Goal: Information Seeking & Learning: Check status

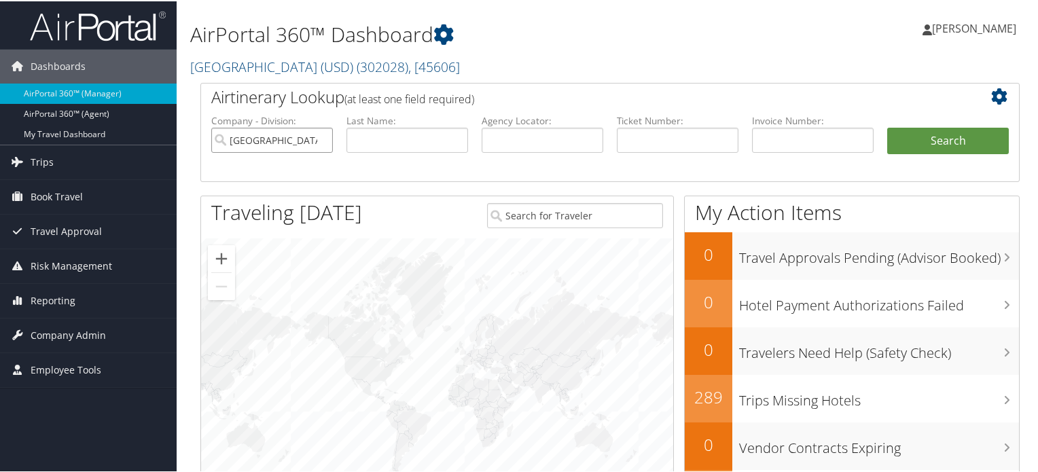
click at [317, 139] on input "[GEOGRAPHIC_DATA] (USD)" at bounding box center [272, 138] width 122 height 25
click at [79, 296] on link "Reporting" at bounding box center [88, 300] width 177 height 34
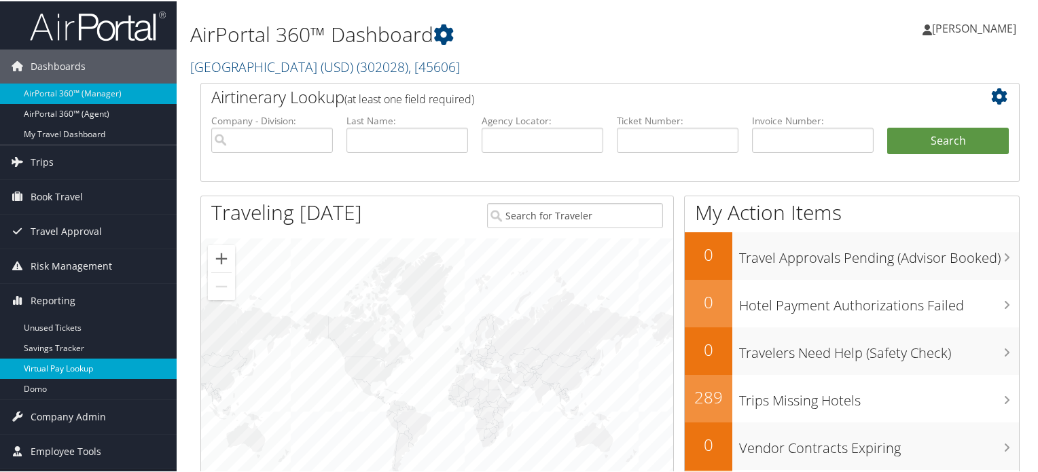
click at [92, 361] on link "Virtual Pay Lookup" at bounding box center [88, 367] width 177 height 20
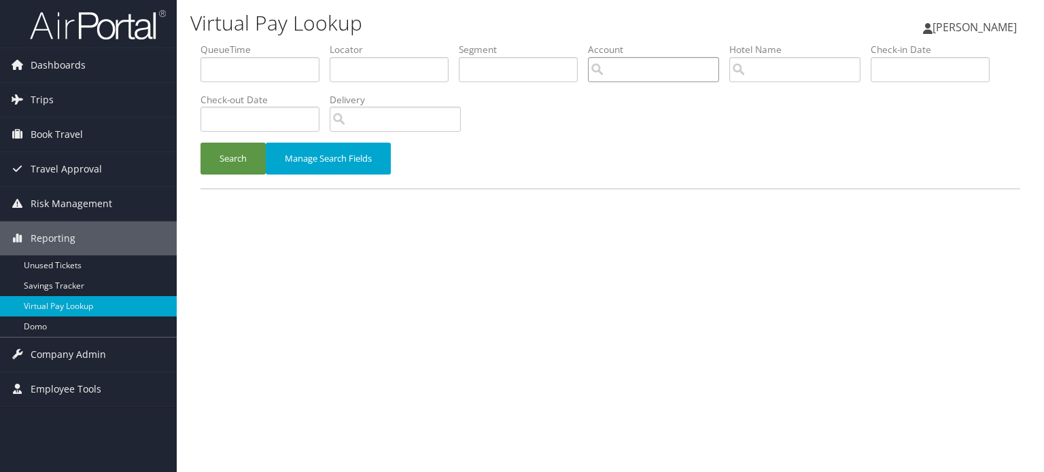
click at [641, 73] on input "search" at bounding box center [653, 69] width 131 height 25
click at [408, 63] on input "text" at bounding box center [389, 69] width 119 height 25
paste input "GVSEMQ"
type input "GVSEMQ"
click at [221, 165] on button "Search" at bounding box center [232, 159] width 65 height 32
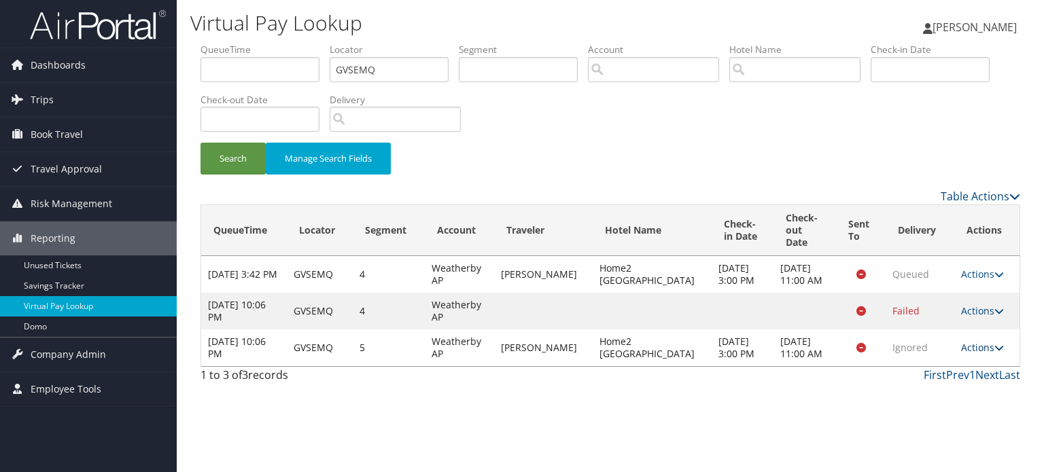
click at [977, 353] on link "Actions" at bounding box center [982, 347] width 43 height 13
click at [955, 396] on link "Logs" at bounding box center [954, 396] width 86 height 23
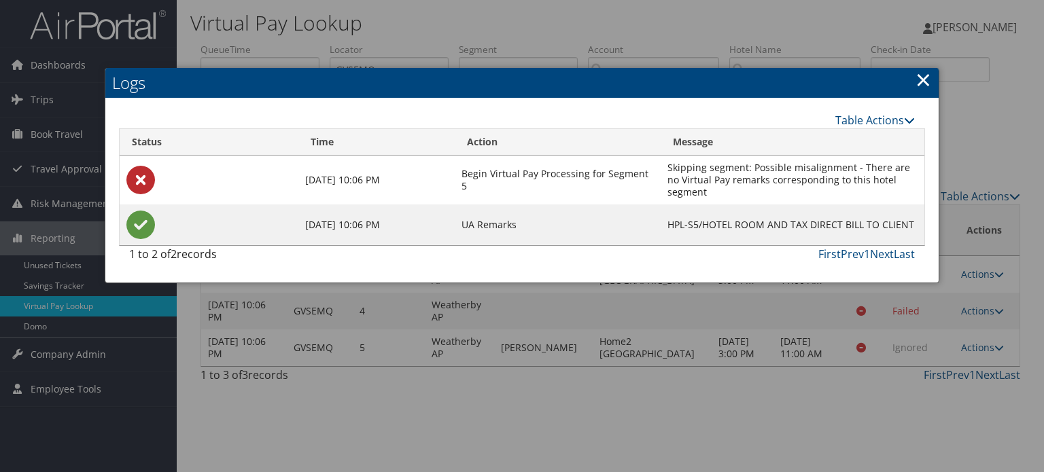
click at [927, 79] on link "×" at bounding box center [923, 79] width 16 height 27
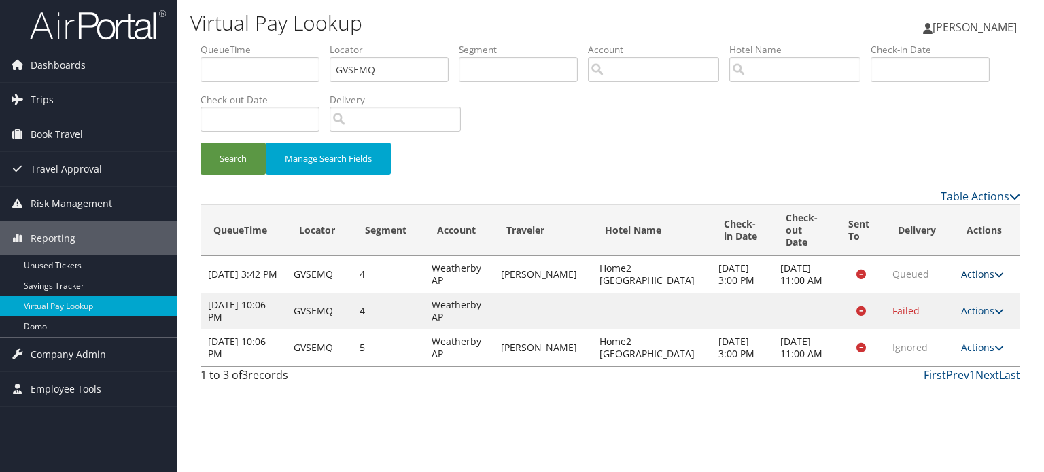
click at [981, 268] on link "Actions" at bounding box center [982, 274] width 43 height 13
click at [959, 313] on link "Logs" at bounding box center [954, 311] width 86 height 23
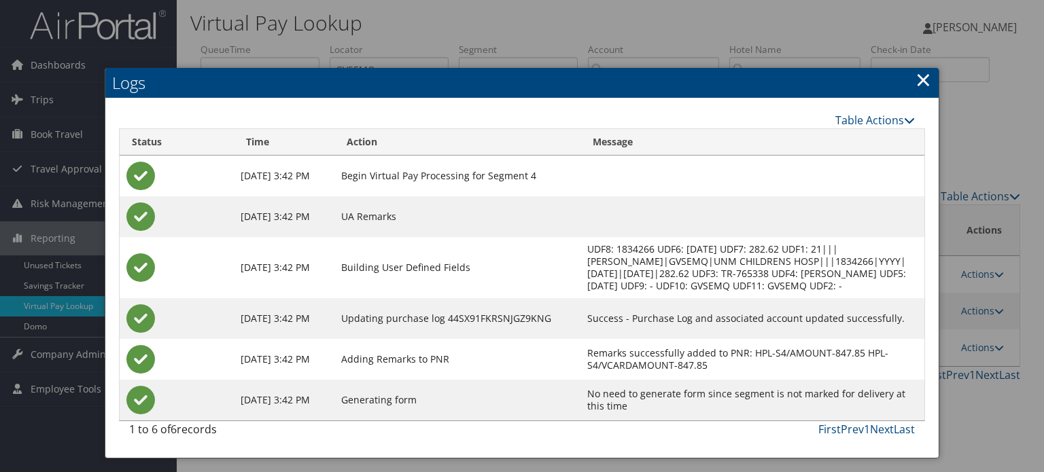
click at [996, 254] on div at bounding box center [522, 236] width 1044 height 472
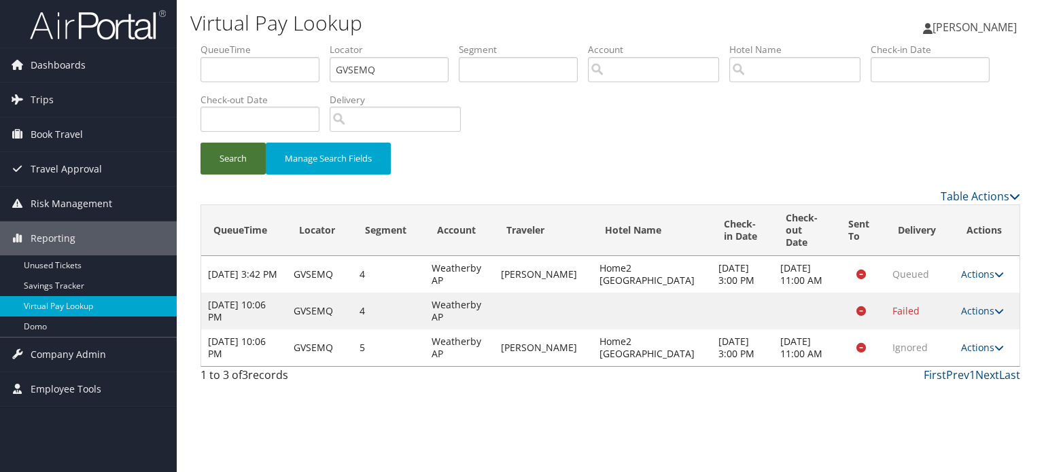
click at [223, 162] on button "Search" at bounding box center [232, 159] width 65 height 32
click at [228, 152] on button "Search" at bounding box center [232, 159] width 65 height 32
click at [257, 163] on button "Search" at bounding box center [232, 159] width 65 height 32
click at [230, 152] on button "Search" at bounding box center [232, 159] width 65 height 32
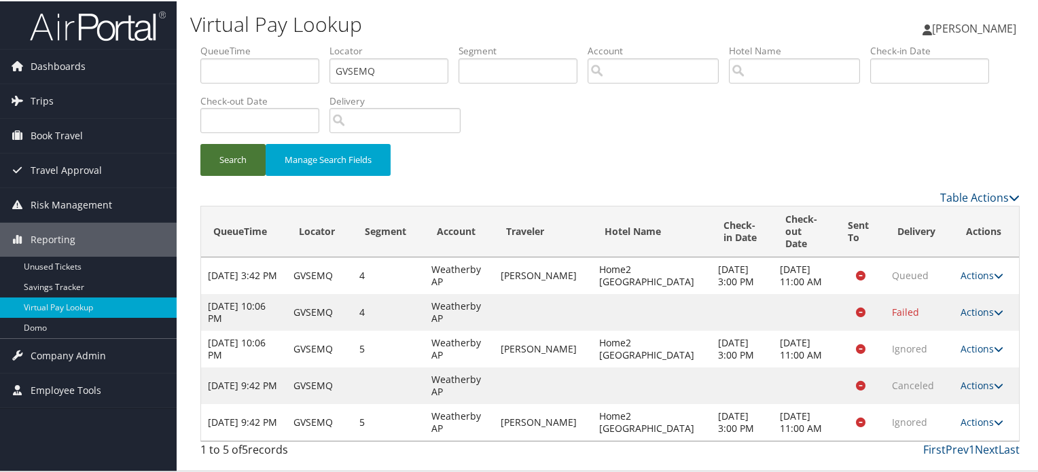
scroll to position [14, 0]
click at [971, 427] on link "Actions" at bounding box center [982, 420] width 43 height 13
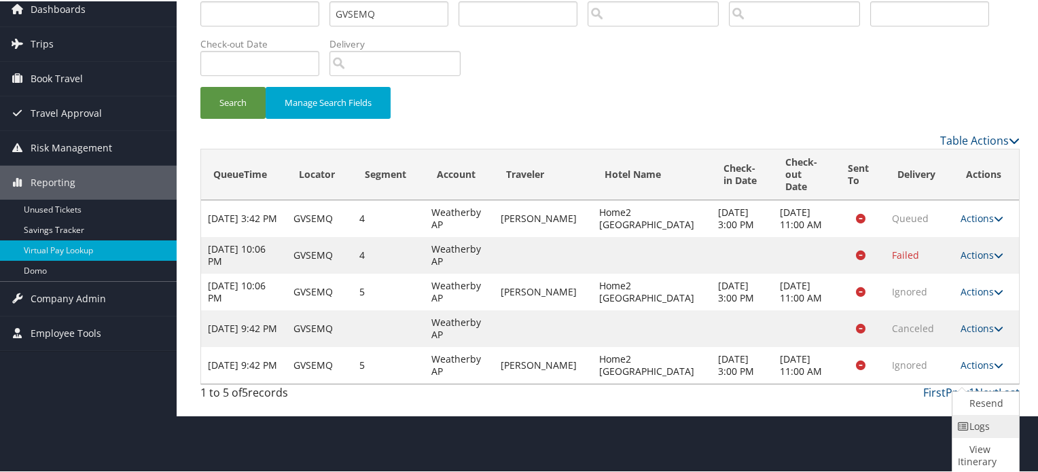
click at [987, 426] on link "Logs" at bounding box center [984, 425] width 63 height 23
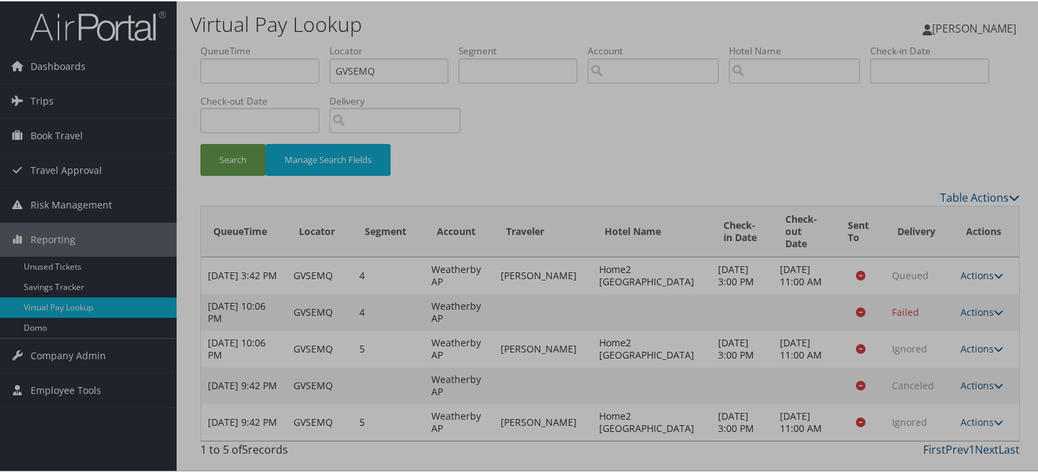
scroll to position [14, 0]
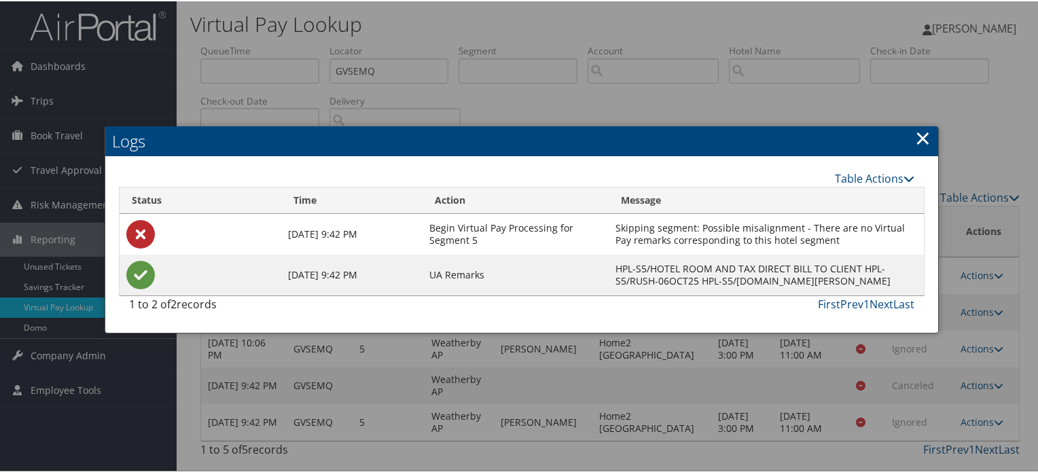
click at [924, 123] on link "×" at bounding box center [923, 136] width 16 height 27
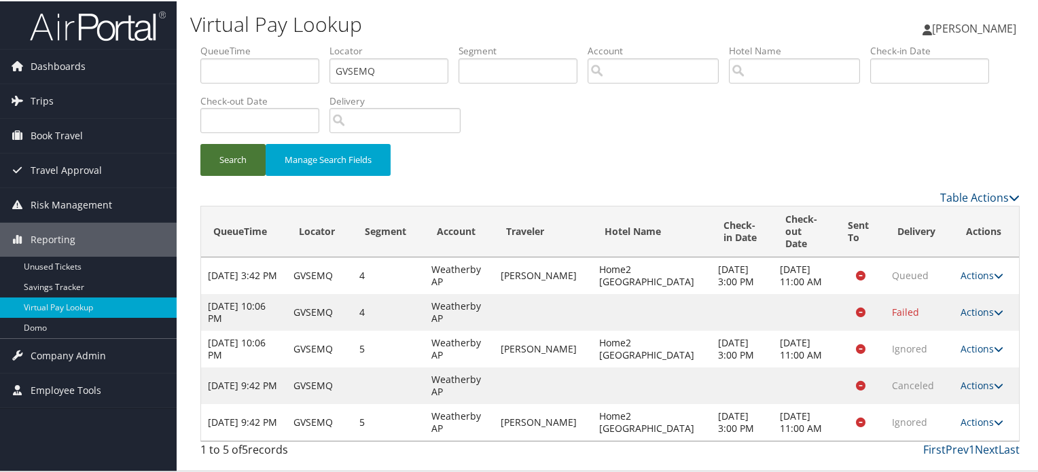
click at [235, 154] on button "Search" at bounding box center [232, 159] width 65 height 32
click at [235, 157] on button "Search" at bounding box center [232, 159] width 65 height 32
click at [211, 154] on button "Search" at bounding box center [232, 159] width 65 height 32
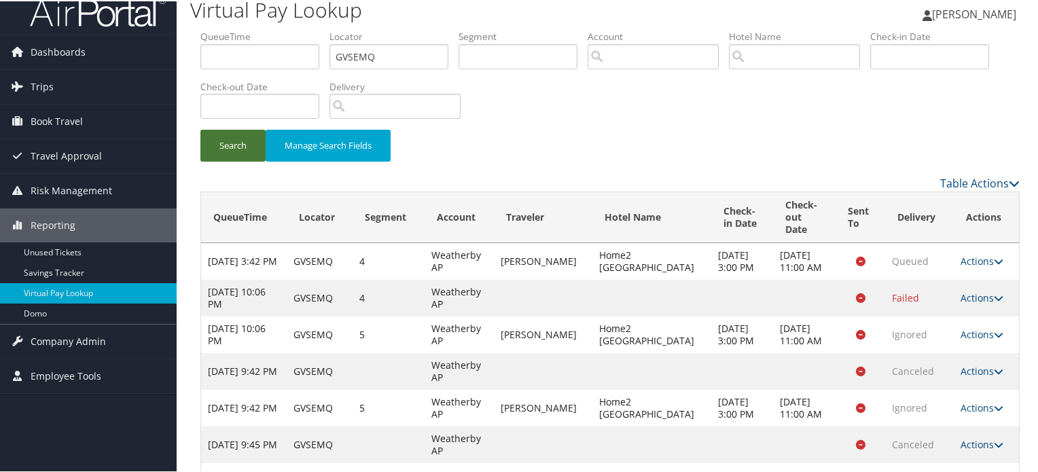
scroll to position [101, 0]
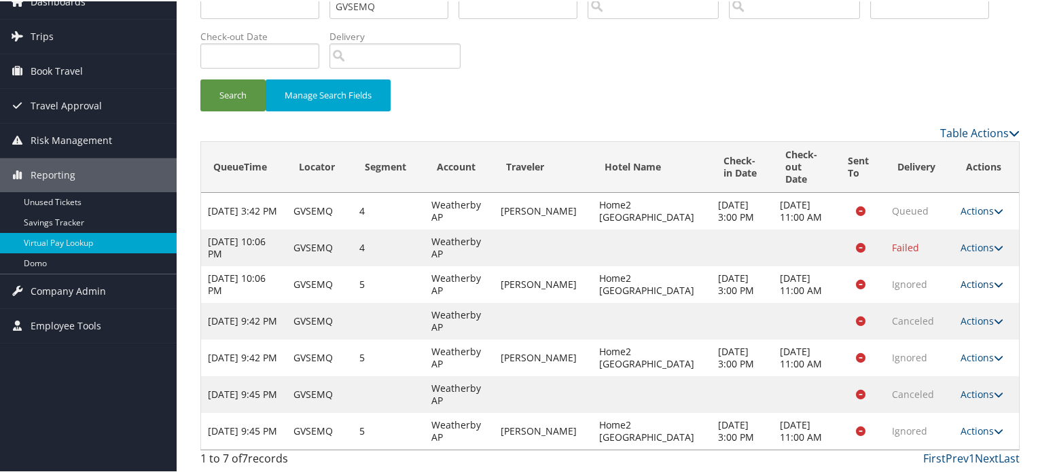
click at [977, 277] on link "Actions" at bounding box center [982, 283] width 43 height 13
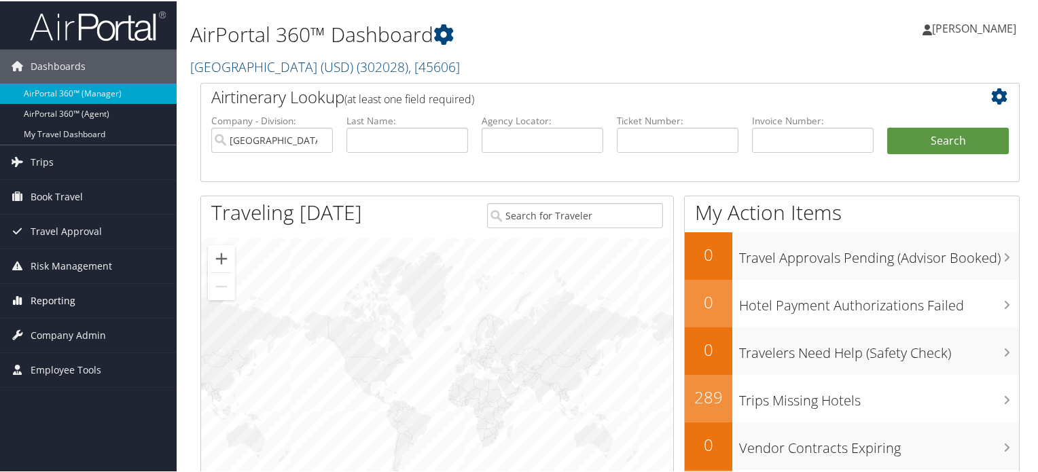
click at [60, 298] on span "Reporting" at bounding box center [53, 300] width 45 height 34
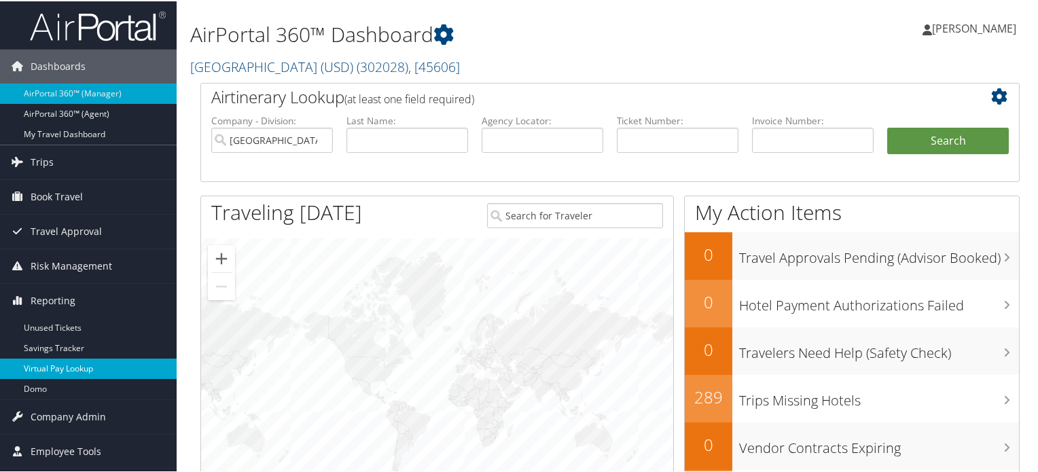
click at [67, 364] on link "Virtual Pay Lookup" at bounding box center [88, 367] width 177 height 20
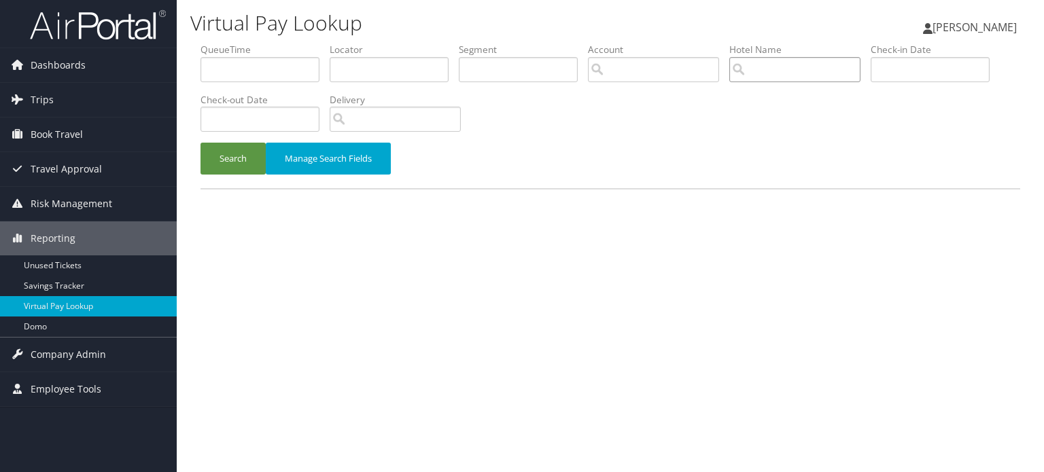
click at [777, 63] on input "search" at bounding box center [794, 69] width 131 height 25
click at [660, 63] on input "search" at bounding box center [653, 69] width 131 height 25
click at [505, 63] on input "text" at bounding box center [518, 69] width 119 height 25
click at [707, 73] on input "search" at bounding box center [653, 69] width 131 height 25
click at [794, 65] on input "search" at bounding box center [794, 69] width 131 height 25
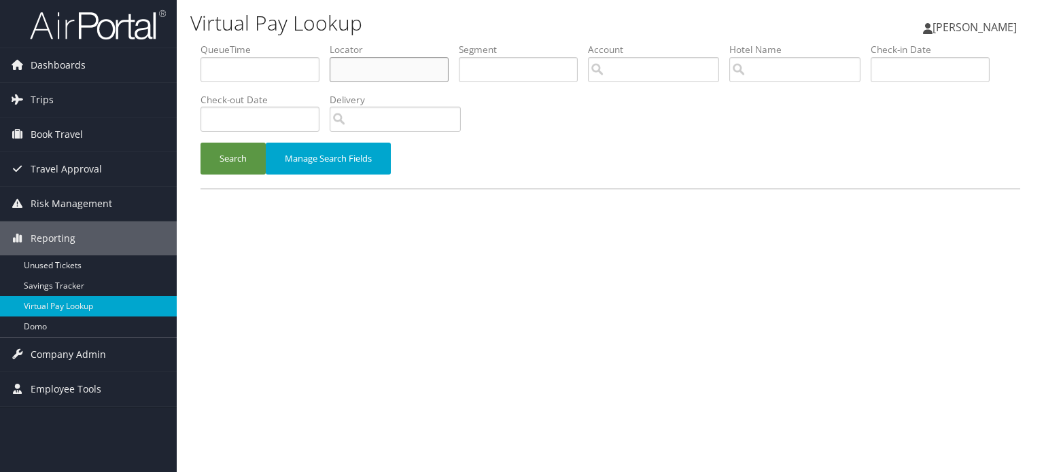
click at [397, 73] on input "text" at bounding box center [389, 69] width 119 height 25
paste input "GVSEMQ"
type input "GVSEMQ"
click at [213, 174] on div "Search Manage Search Fields" at bounding box center [610, 166] width 840 height 46
click at [220, 171] on button "Search" at bounding box center [232, 159] width 65 height 32
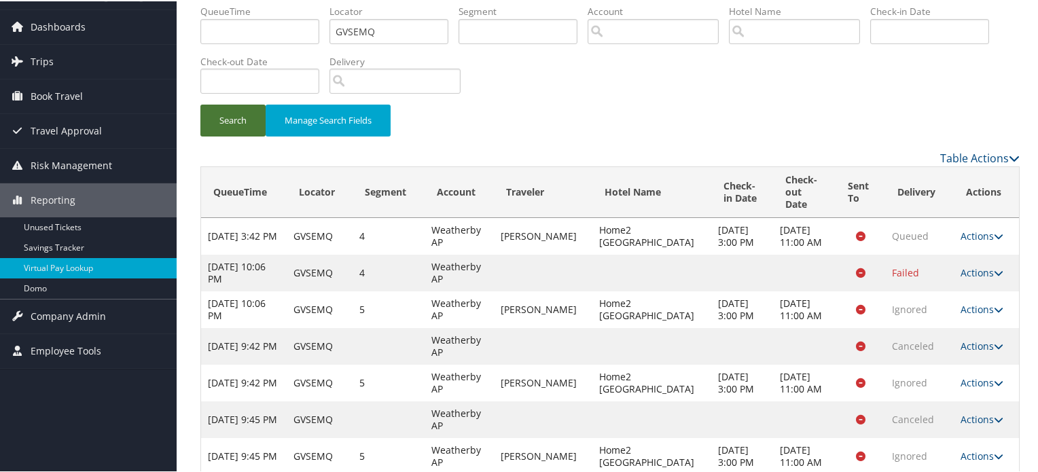
scroll to position [101, 0]
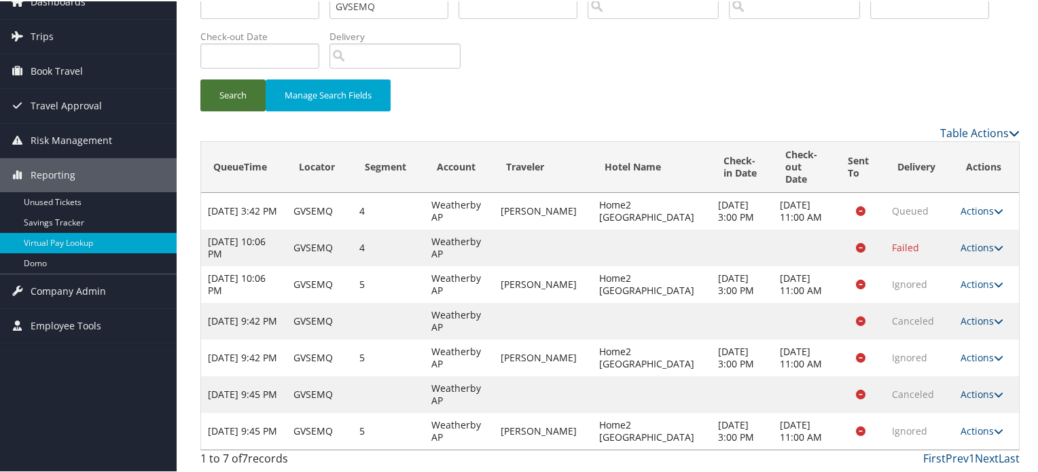
click at [226, 78] on button "Search" at bounding box center [232, 94] width 65 height 32
drag, startPoint x: 258, startPoint y: 30, endPoint x: 245, endPoint y: 39, distance: 16.0
click at [255, 42] on input "text" at bounding box center [259, 54] width 119 height 25
click at [580, 14] on div "Search Manage Search Fields" at bounding box center [610, 50] width 840 height 145
click at [238, 78] on button "Search" at bounding box center [232, 94] width 65 height 32
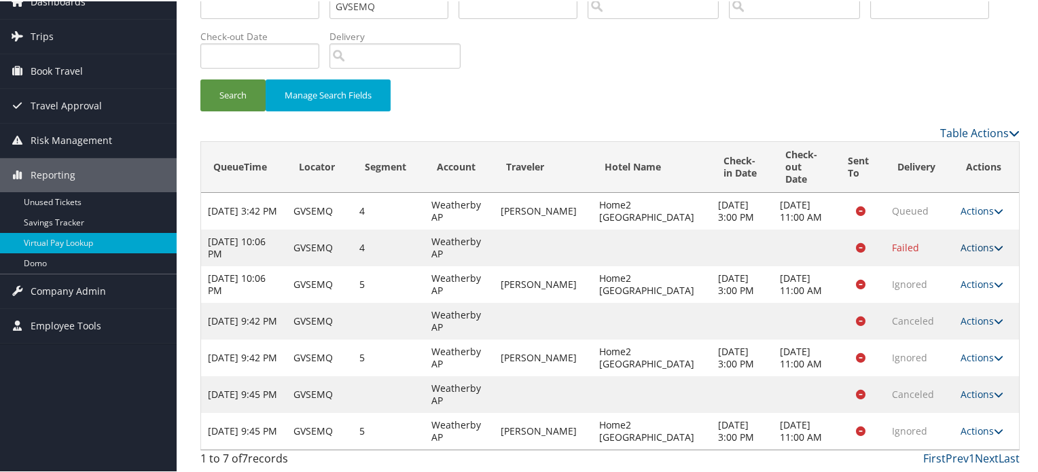
click at [994, 242] on icon at bounding box center [999, 247] width 10 height 10
click at [976, 278] on link "Logs" at bounding box center [984, 289] width 63 height 23
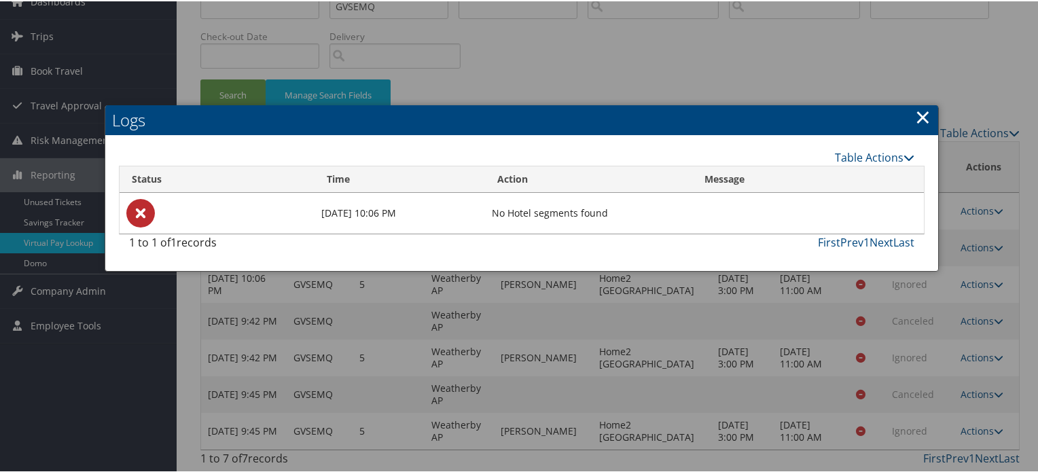
click at [915, 102] on link "×" at bounding box center [923, 115] width 16 height 27
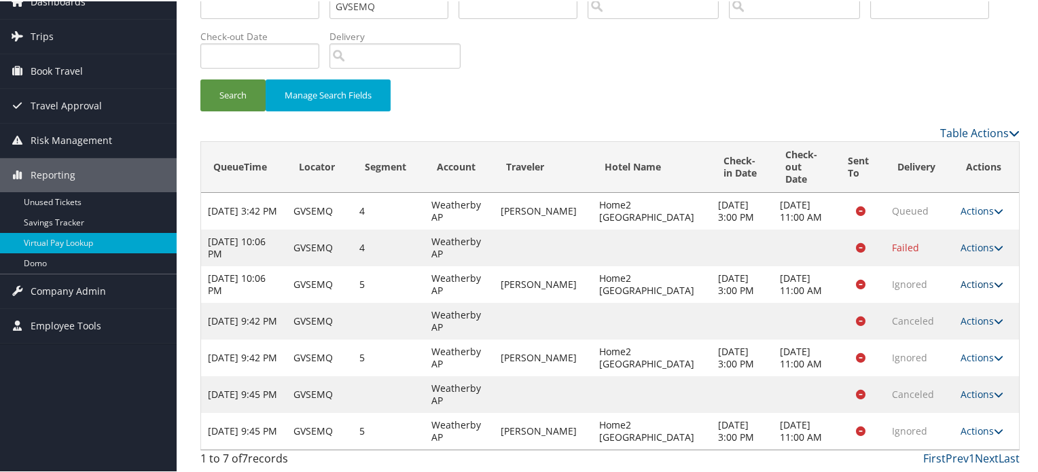
click at [983, 277] on link "Actions" at bounding box center [982, 283] width 43 height 13
click at [974, 321] on link "Logs" at bounding box center [984, 332] width 63 height 23
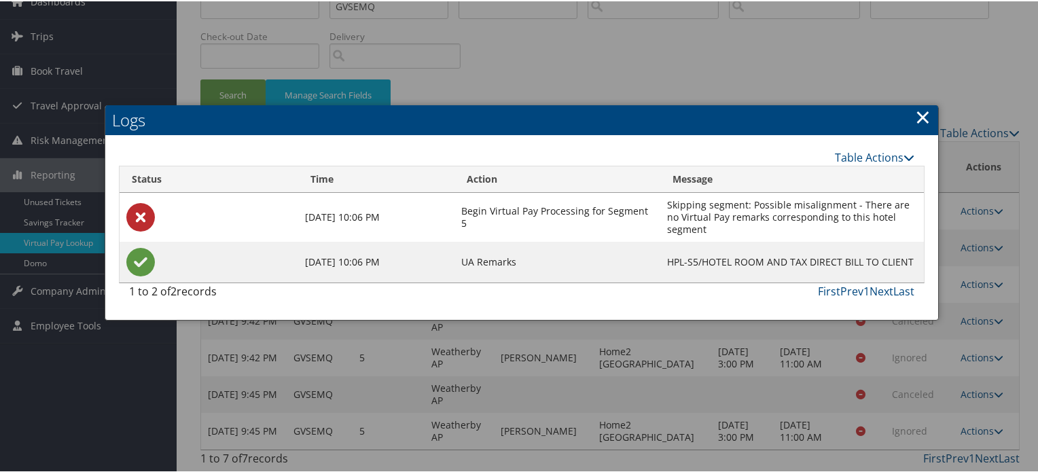
click at [957, 171] on div at bounding box center [522, 236] width 1044 height 472
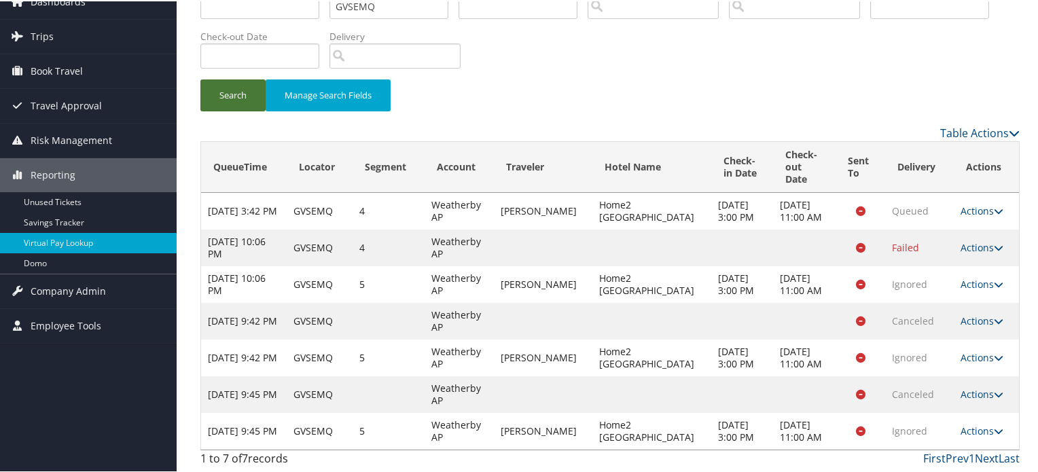
click at [238, 78] on button "Search" at bounding box center [232, 94] width 65 height 32
click at [219, 78] on button "Search" at bounding box center [232, 94] width 65 height 32
click at [236, 78] on button "Search" at bounding box center [232, 94] width 65 height 32
click at [238, 78] on button "Search" at bounding box center [232, 94] width 65 height 32
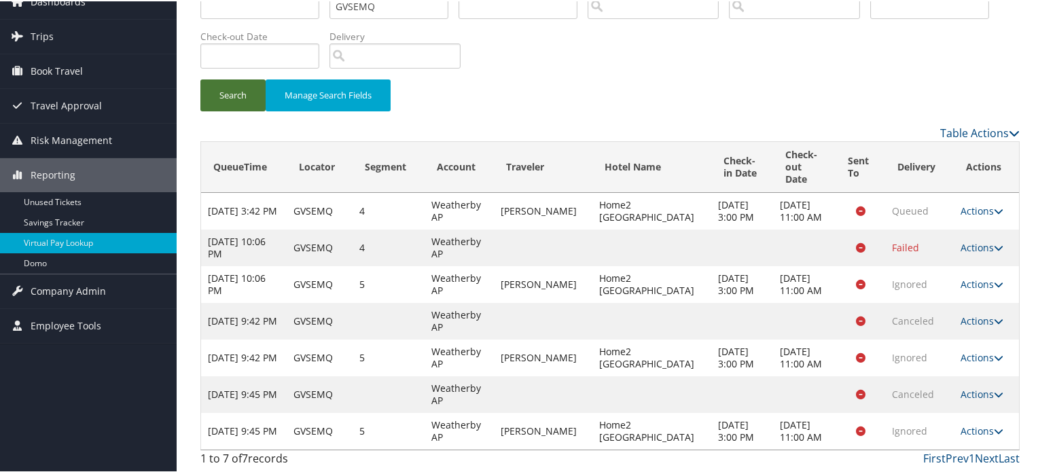
click at [245, 78] on button "Search" at bounding box center [232, 94] width 65 height 32
click at [247, 78] on button "Search" at bounding box center [232, 94] width 65 height 32
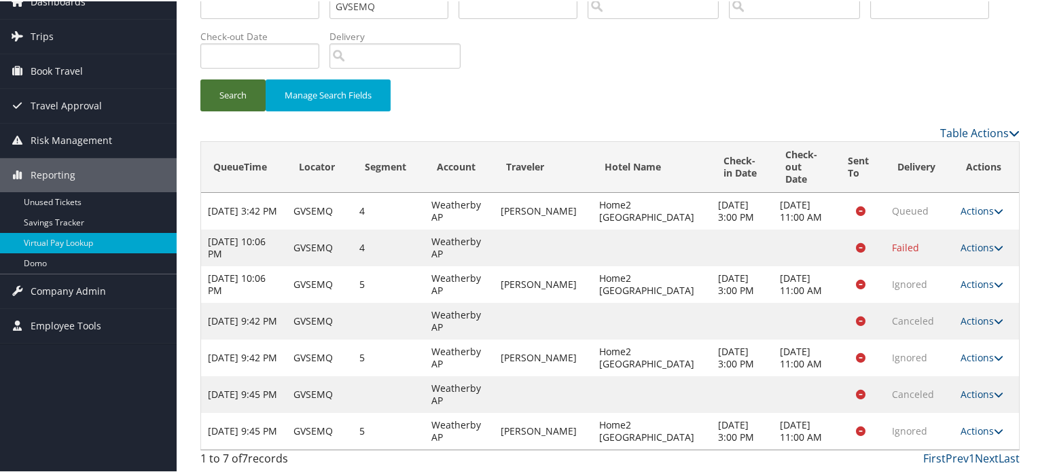
click at [247, 78] on button "Search" at bounding box center [232, 94] width 65 height 32
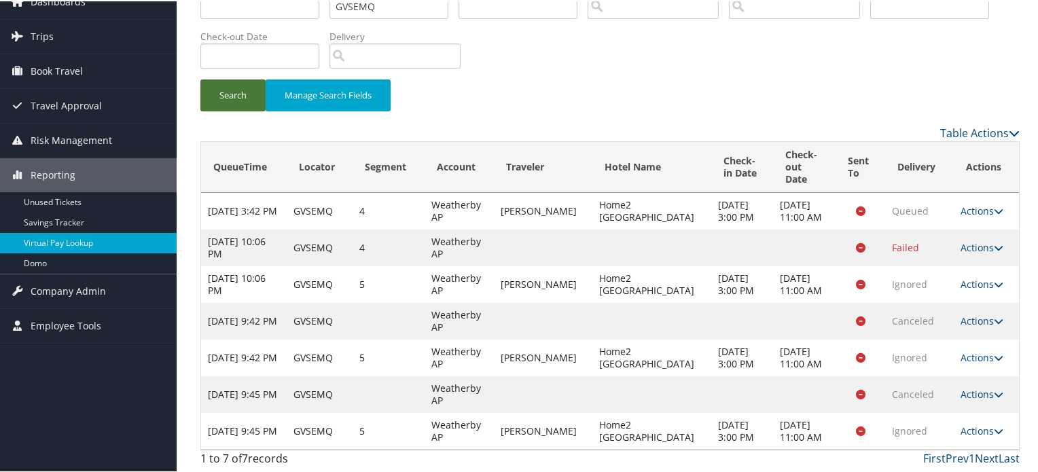
click at [247, 78] on button "Search" at bounding box center [232, 94] width 65 height 32
click at [226, 78] on button "Search" at bounding box center [232, 94] width 65 height 32
click at [234, 78] on button "Search" at bounding box center [232, 94] width 65 height 32
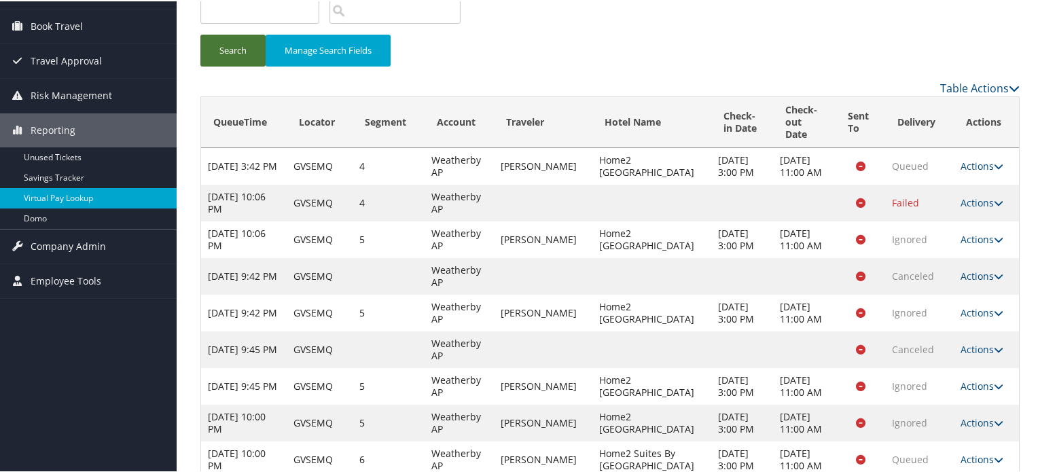
scroll to position [210, 0]
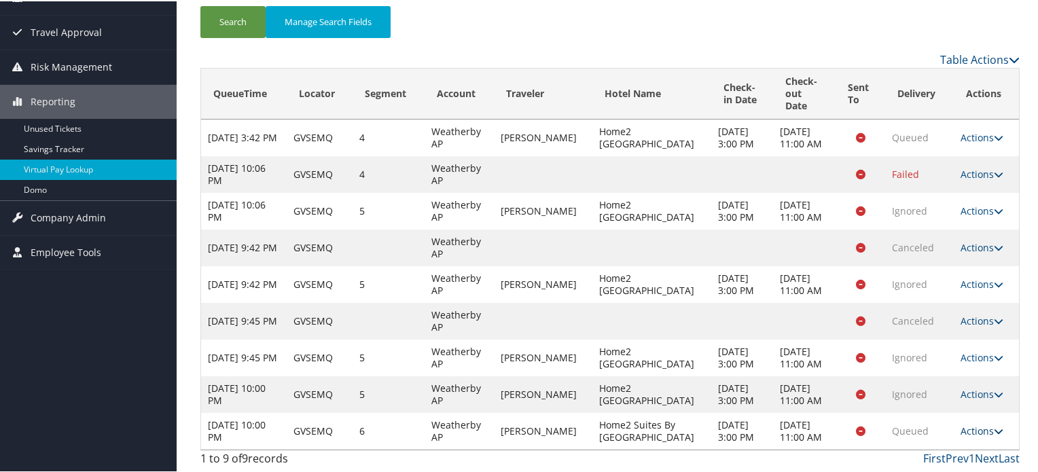
click at [983, 423] on link "Actions" at bounding box center [982, 429] width 43 height 13
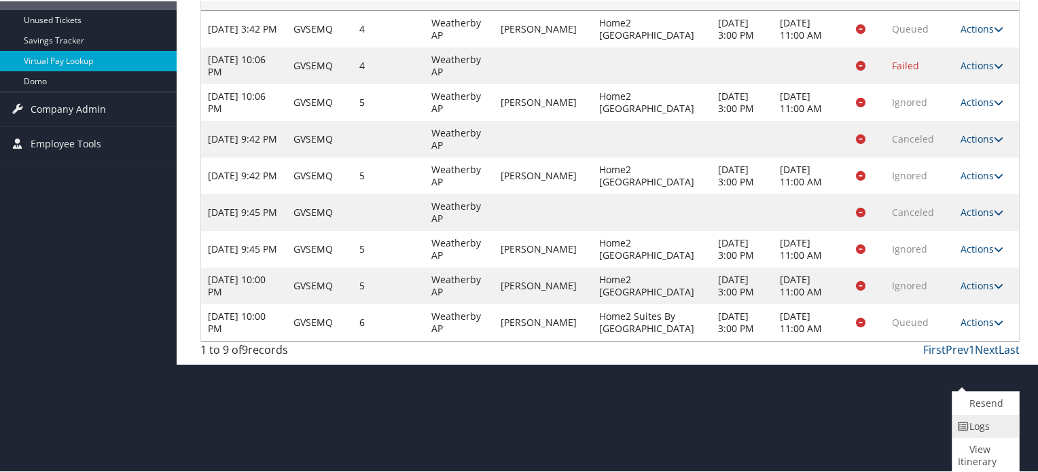
click at [990, 426] on link "Logs" at bounding box center [984, 425] width 63 height 23
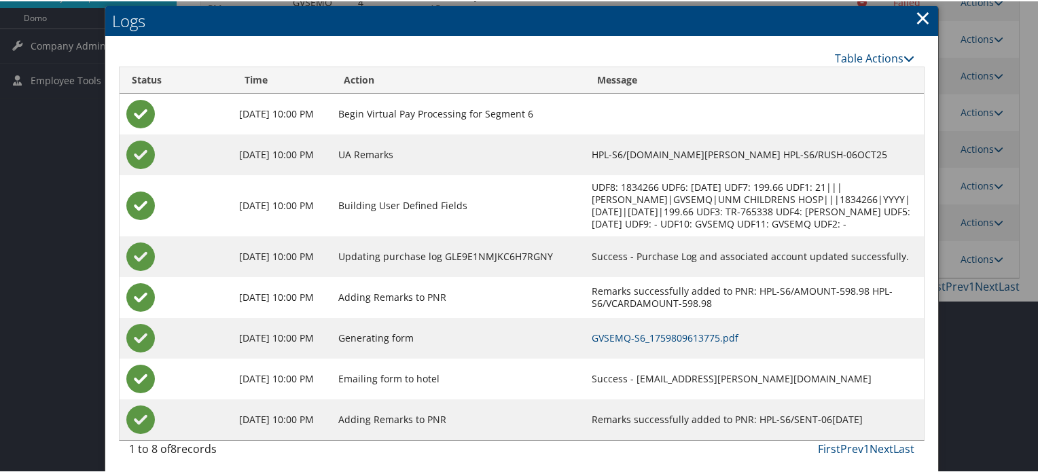
scroll to position [313, 0]
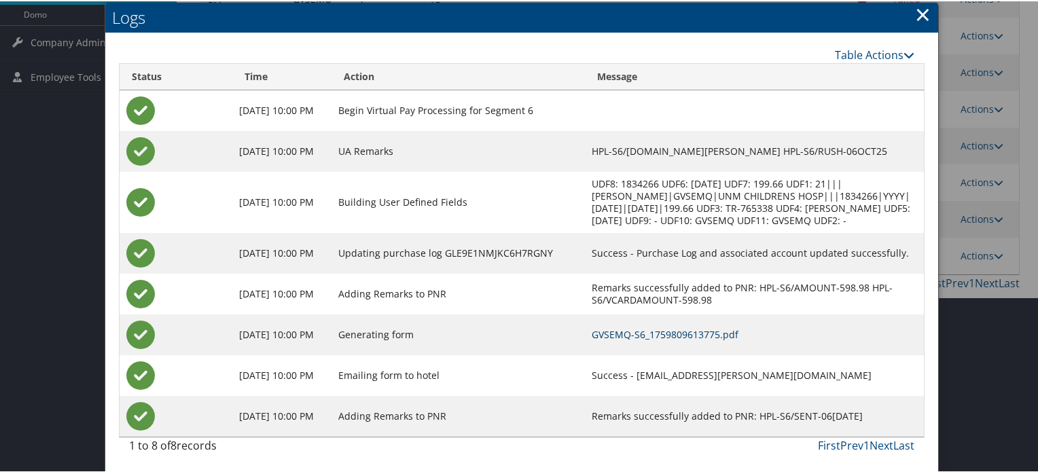
click at [662, 328] on link "GVSEMQ-S6_1759809613775.pdf" at bounding box center [665, 333] width 147 height 13
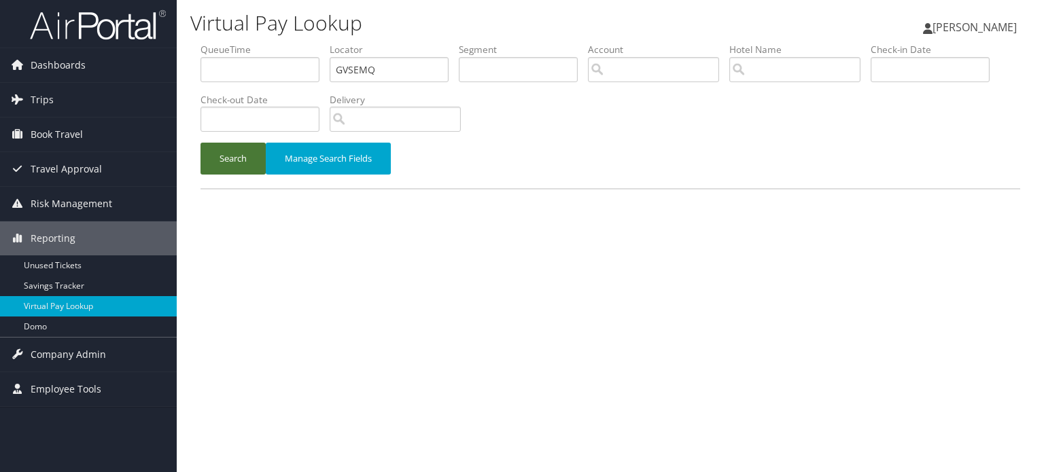
click at [240, 149] on button "Search" at bounding box center [232, 159] width 65 height 32
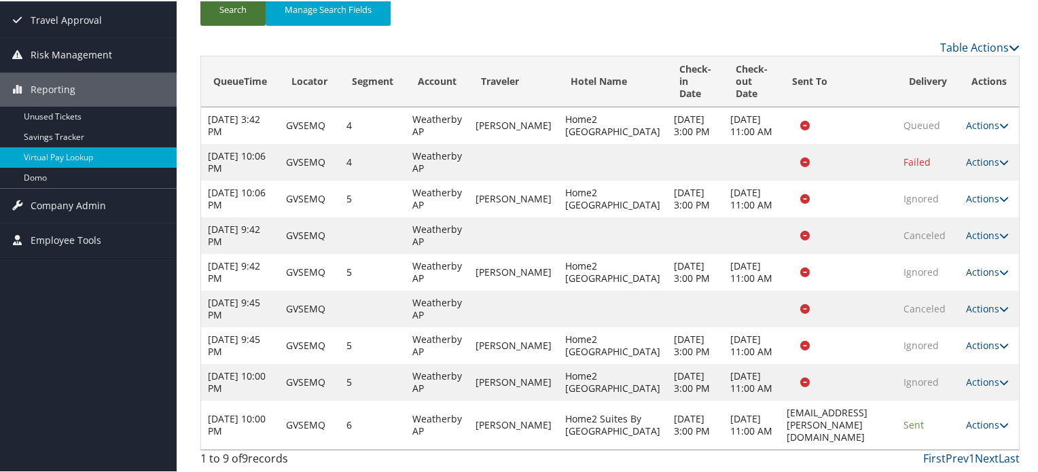
scroll to position [247, 0]
click at [984, 417] on link "Actions" at bounding box center [987, 423] width 43 height 13
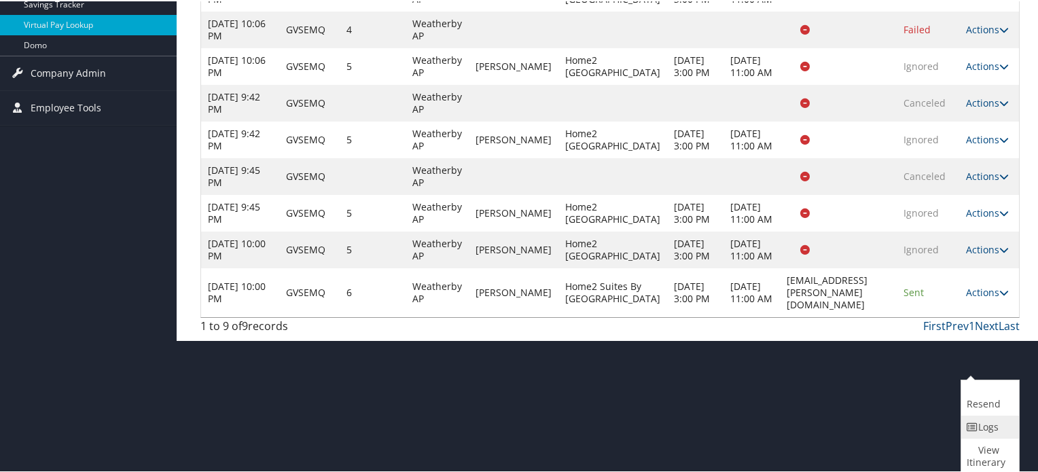
click at [992, 427] on link "Logs" at bounding box center [988, 425] width 54 height 23
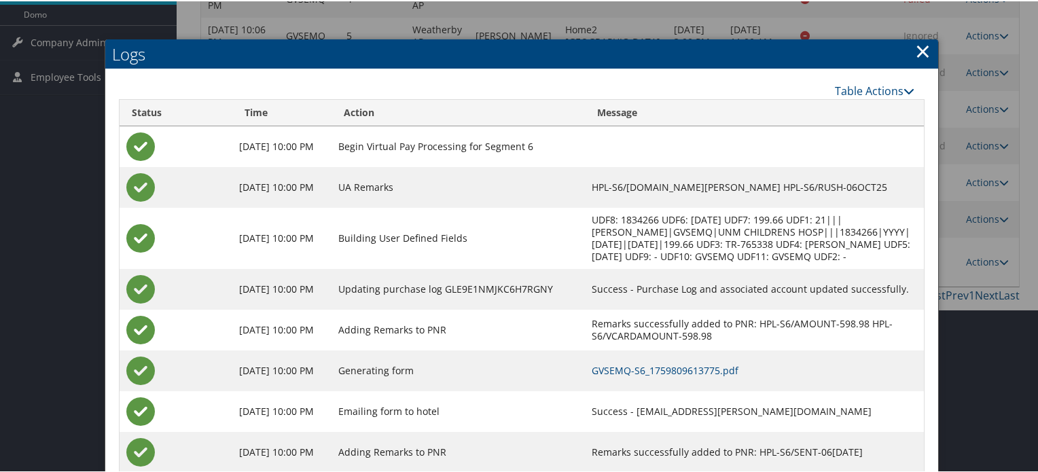
scroll to position [350, 0]
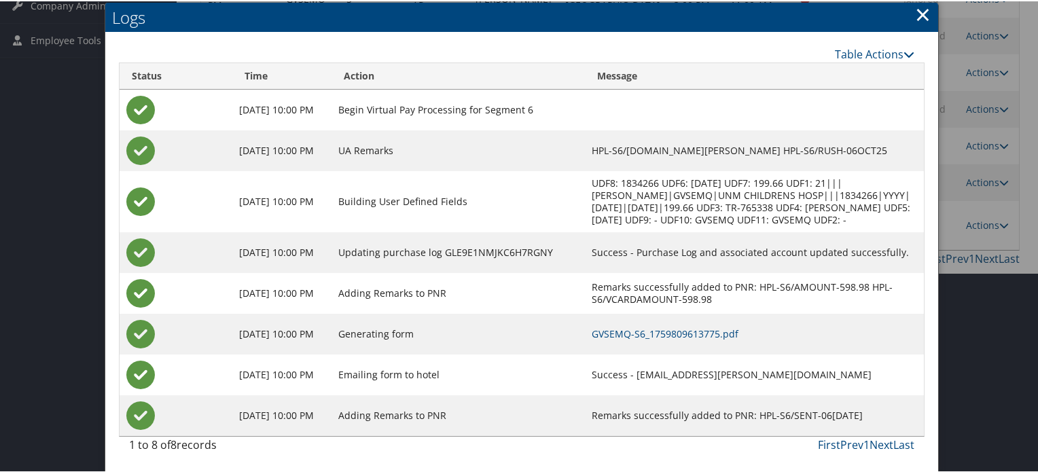
click at [962, 274] on div at bounding box center [522, 236] width 1044 height 472
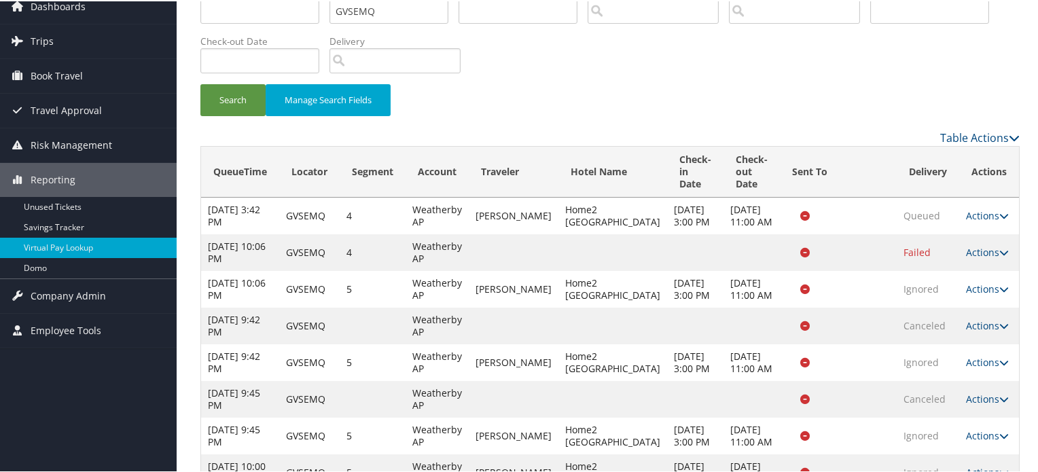
scroll to position [0, 0]
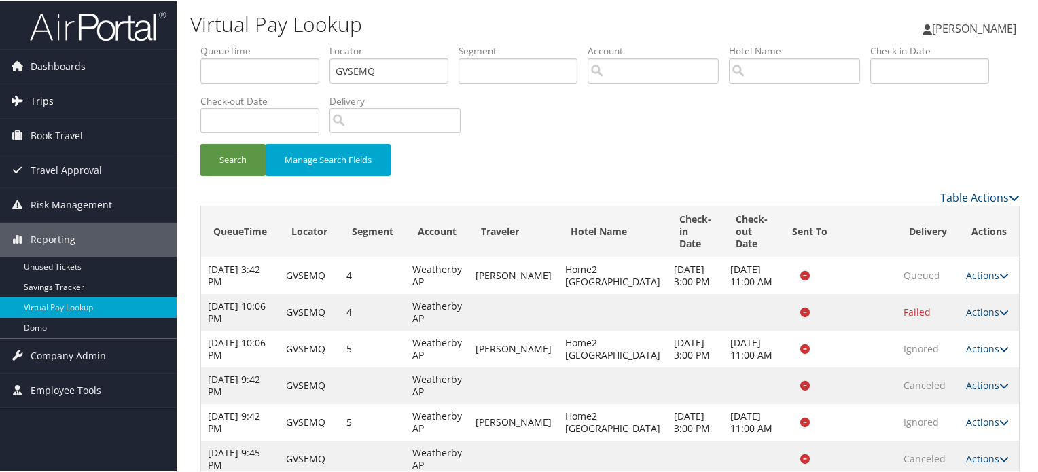
click at [81, 106] on link "Trips" at bounding box center [88, 100] width 177 height 34
